Goal: Use online tool/utility: Utilize a website feature to perform a specific function

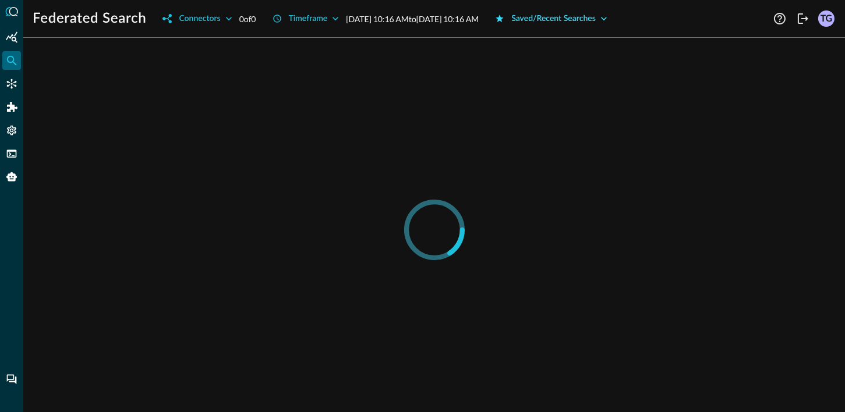
click at [581, 15] on div "Saved/Recent Searches" at bounding box center [553, 19] width 84 height 15
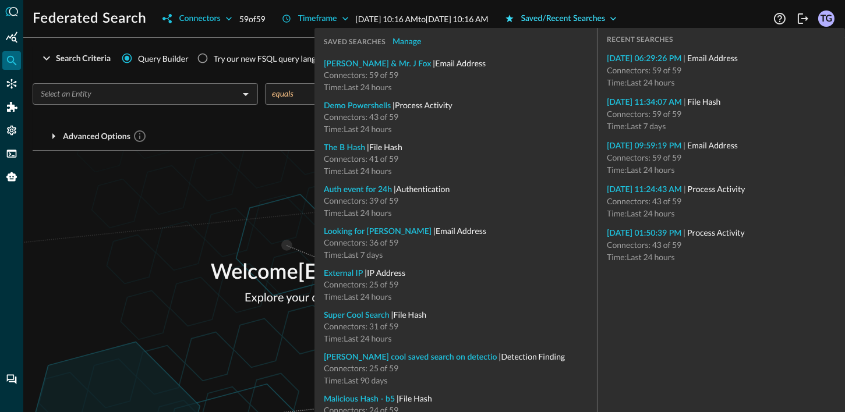
click at [581, 15] on div "Saved/Recent Searches" at bounding box center [563, 19] width 84 height 15
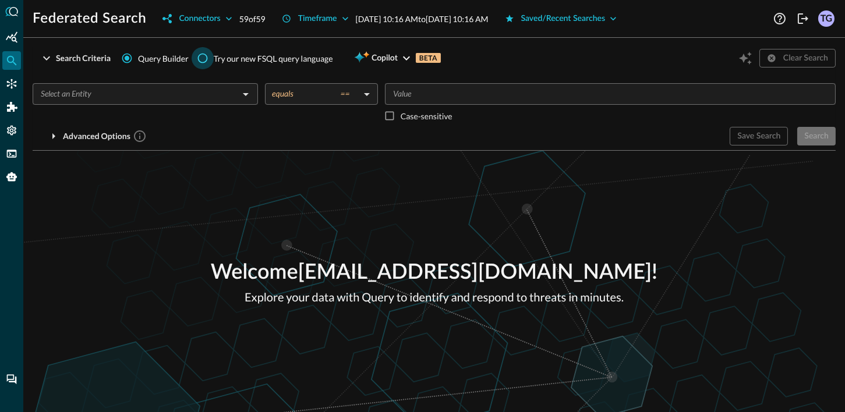
click at [203, 57] on input "Try our new FSQL query language" at bounding box center [203, 58] width 22 height 22
radio input "true"
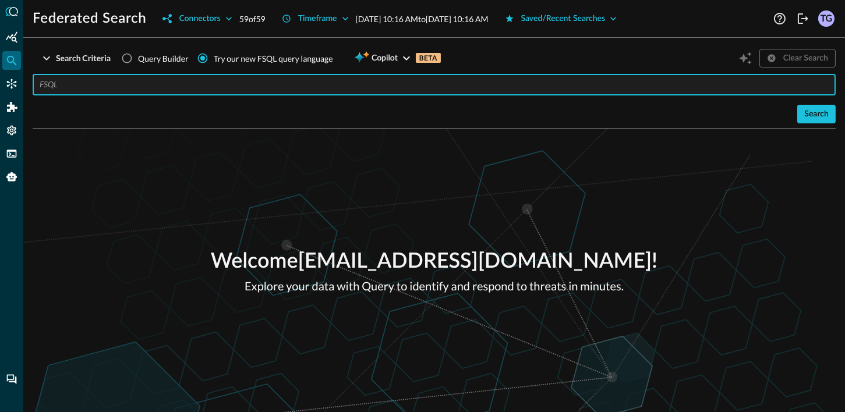
click at [187, 90] on input "text" at bounding box center [438, 85] width 796 height 22
paste input "QUERY detection_finding.**, email_activity.** WITH detection_finding.severity_i…"
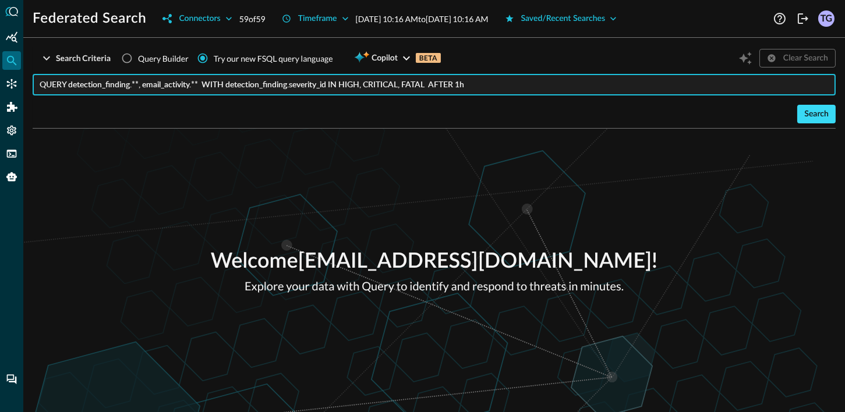
type input "QUERY detection_finding.**, email_activity.** WITH detection_finding.severity_i…"
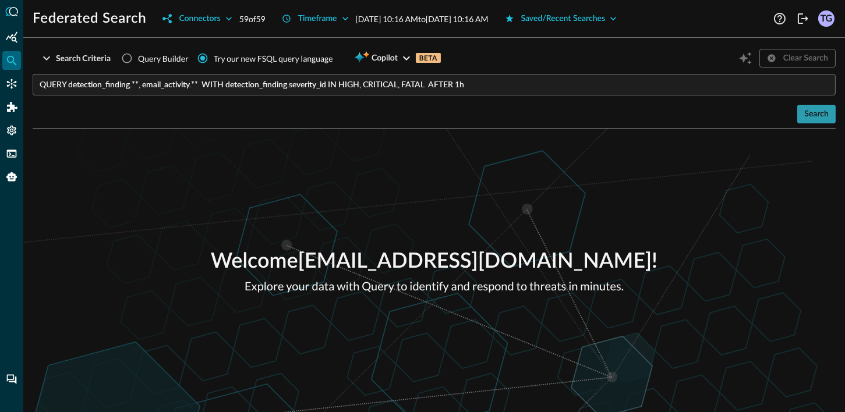
click at [816, 116] on div "Search" at bounding box center [816, 114] width 24 height 15
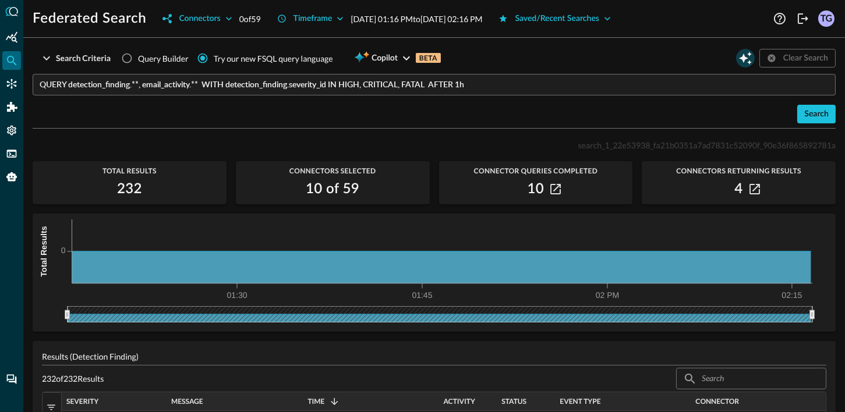
click at [741, 54] on icon "Open Query Copilot" at bounding box center [745, 58] width 14 height 14
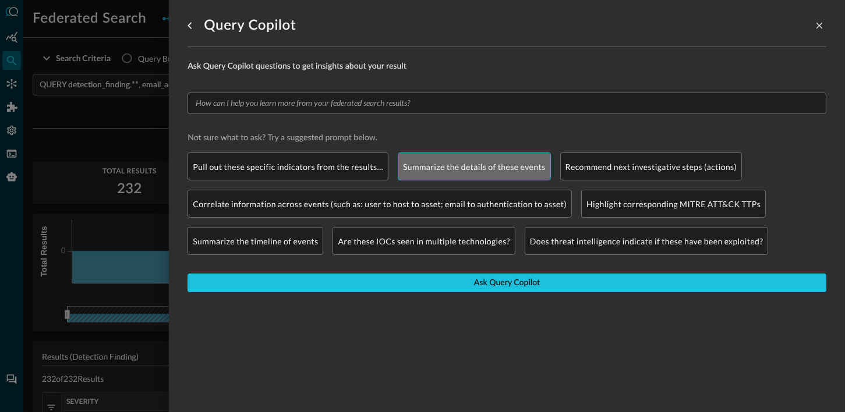
click at [437, 165] on p "Summarize the details of these events" at bounding box center [474, 167] width 143 height 12
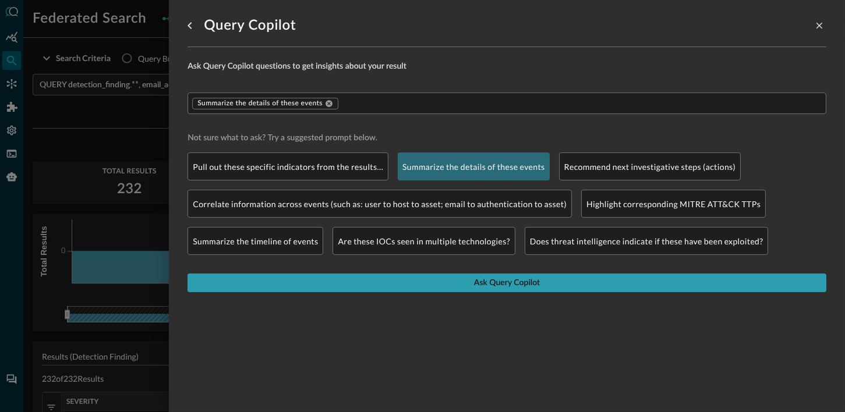
click at [441, 279] on button "Ask Query Copilot" at bounding box center [506, 283] width 639 height 19
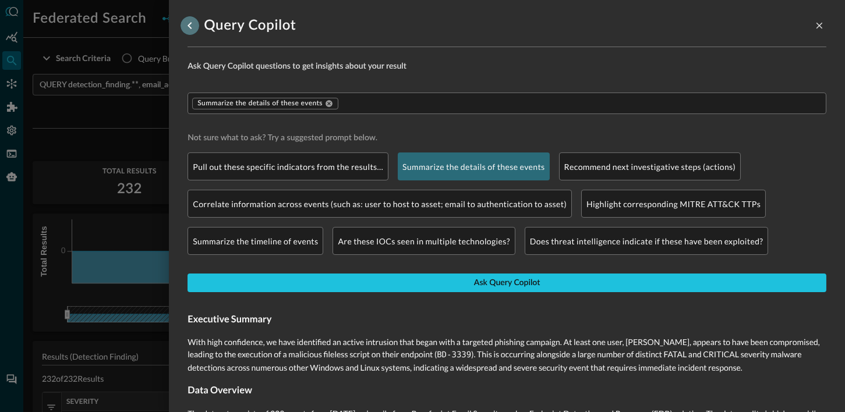
click at [190, 26] on icon "go back" at bounding box center [190, 26] width 14 height 14
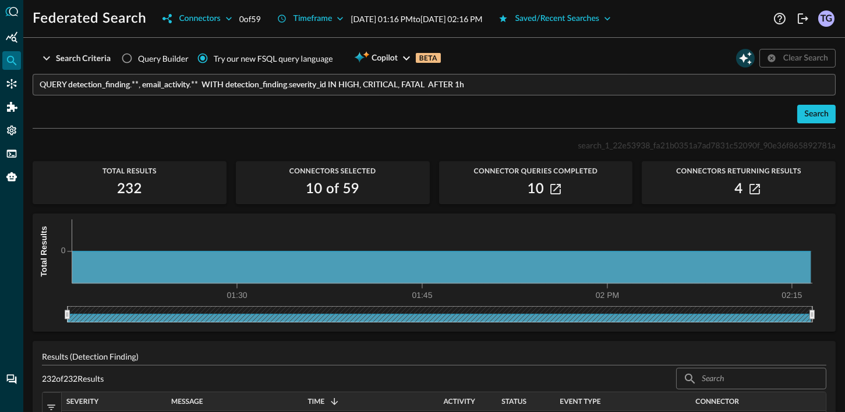
click at [748, 57] on icon "Open Query Copilot" at bounding box center [745, 58] width 14 height 14
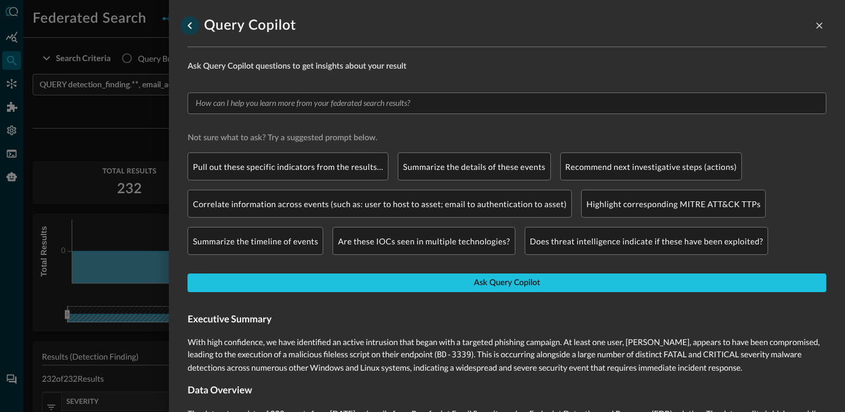
click at [185, 22] on icon "go back" at bounding box center [190, 26] width 14 height 14
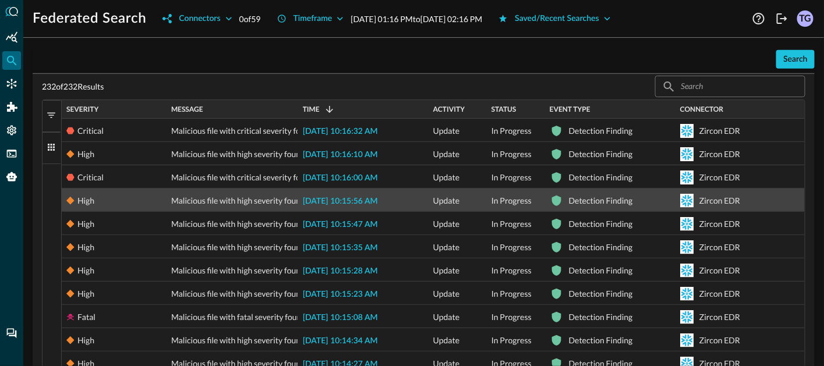
scroll to position [297, 0]
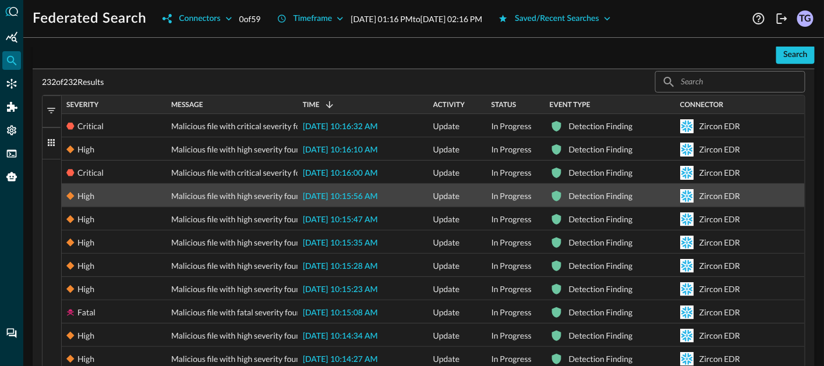
click at [333, 195] on span "[DATE] 10:15:56 AM" at bounding box center [340, 197] width 75 height 8
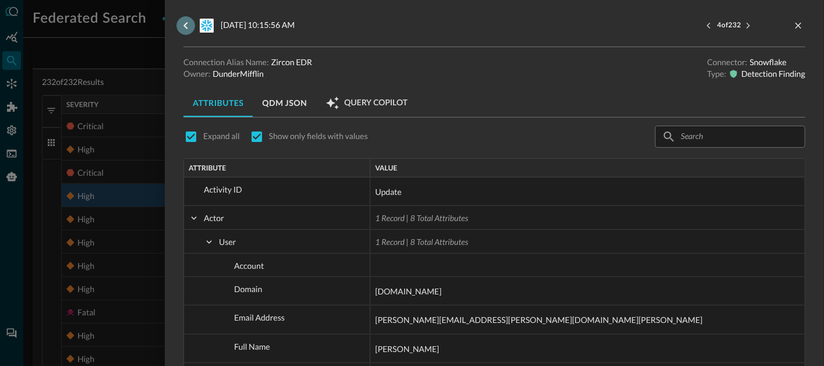
click at [182, 27] on icon "go back" at bounding box center [186, 26] width 14 height 14
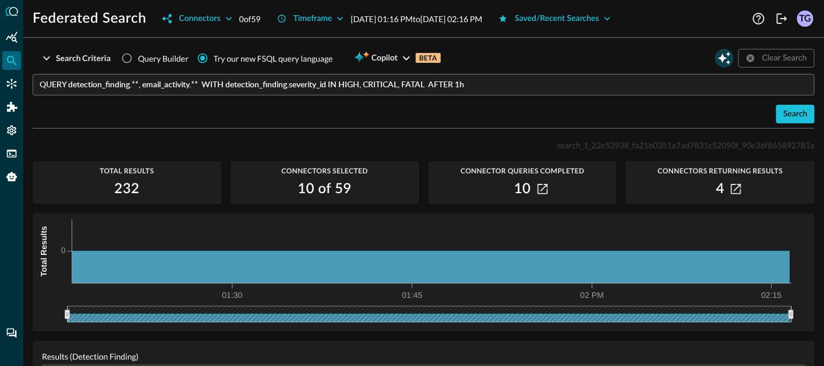
click at [722, 53] on icon "Open Query Copilot" at bounding box center [724, 58] width 14 height 14
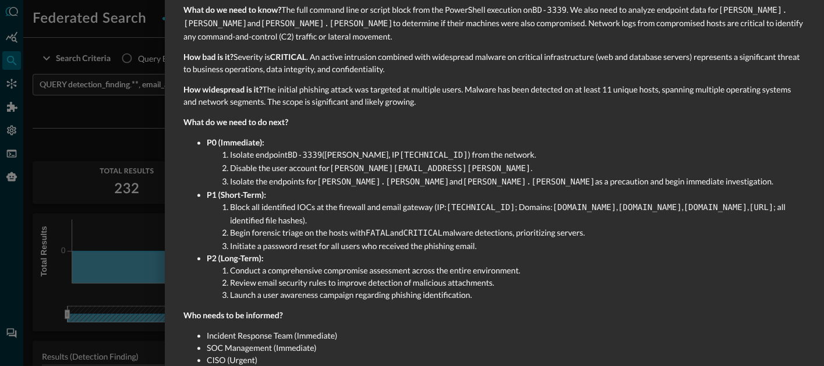
scroll to position [786, 0]
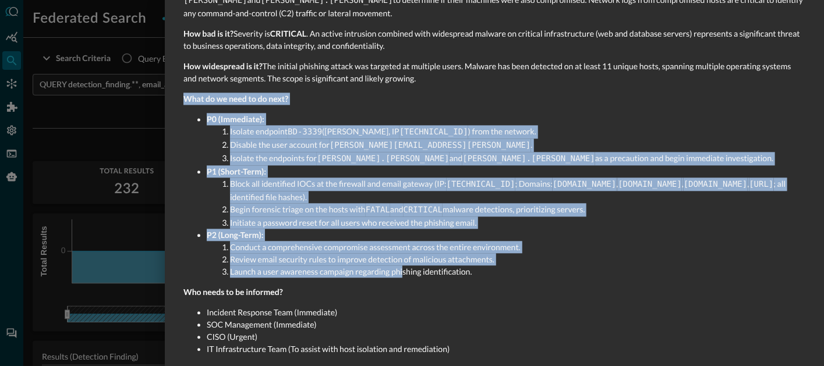
drag, startPoint x: 185, startPoint y: 89, endPoint x: 403, endPoint y: 261, distance: 277.7
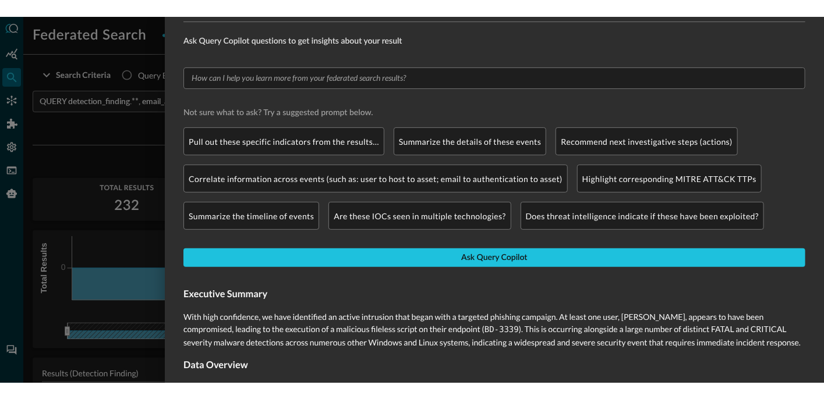
scroll to position [0, 0]
